Goal: Task Accomplishment & Management: Use online tool/utility

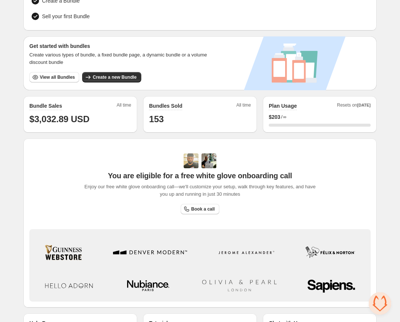
scroll to position [146, 0]
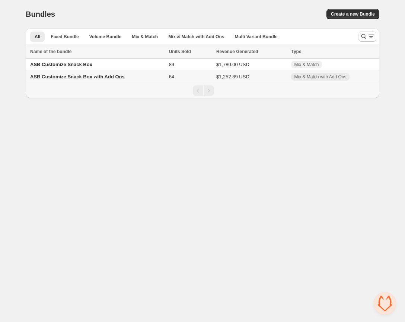
click at [150, 78] on td "ASB Customize Snack Box with Add Ons" at bounding box center [96, 77] width 141 height 12
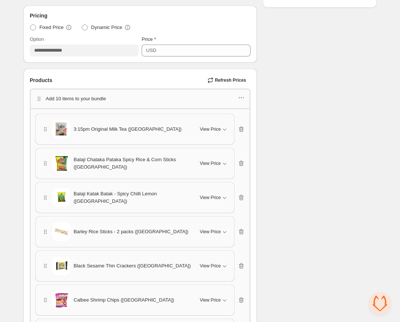
scroll to position [232, 0]
click at [240, 93] on icon "button" at bounding box center [241, 96] width 7 height 7
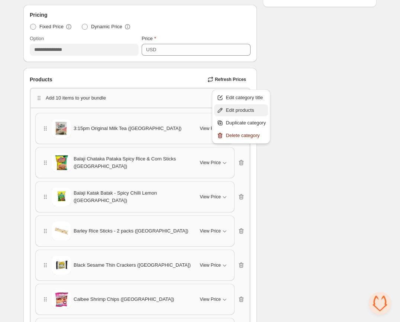
click at [249, 110] on span "Edit products" at bounding box center [246, 110] width 40 height 7
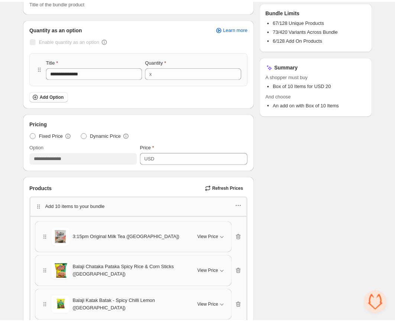
scroll to position [0, 0]
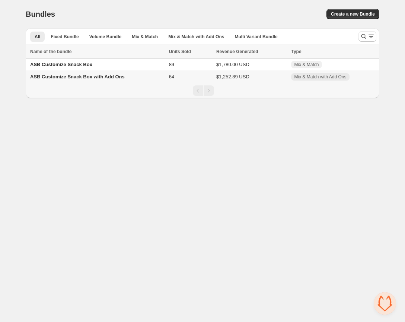
click at [129, 80] on td "ASB Customize Snack Box with Add Ons" at bounding box center [96, 77] width 141 height 12
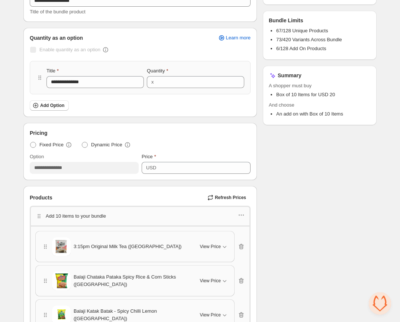
scroll to position [139, 0]
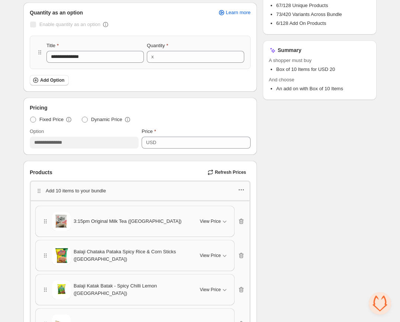
click at [244, 186] on icon "button" at bounding box center [241, 189] width 7 height 7
click at [241, 202] on span "Edit products" at bounding box center [246, 203] width 40 height 7
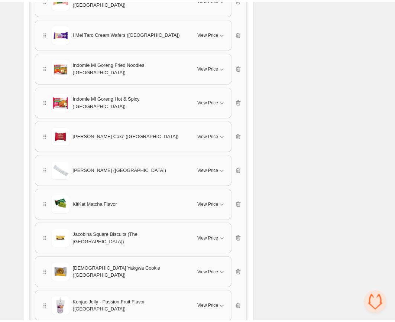
scroll to position [1187, 0]
